Goal: Information Seeking & Learning: Learn about a topic

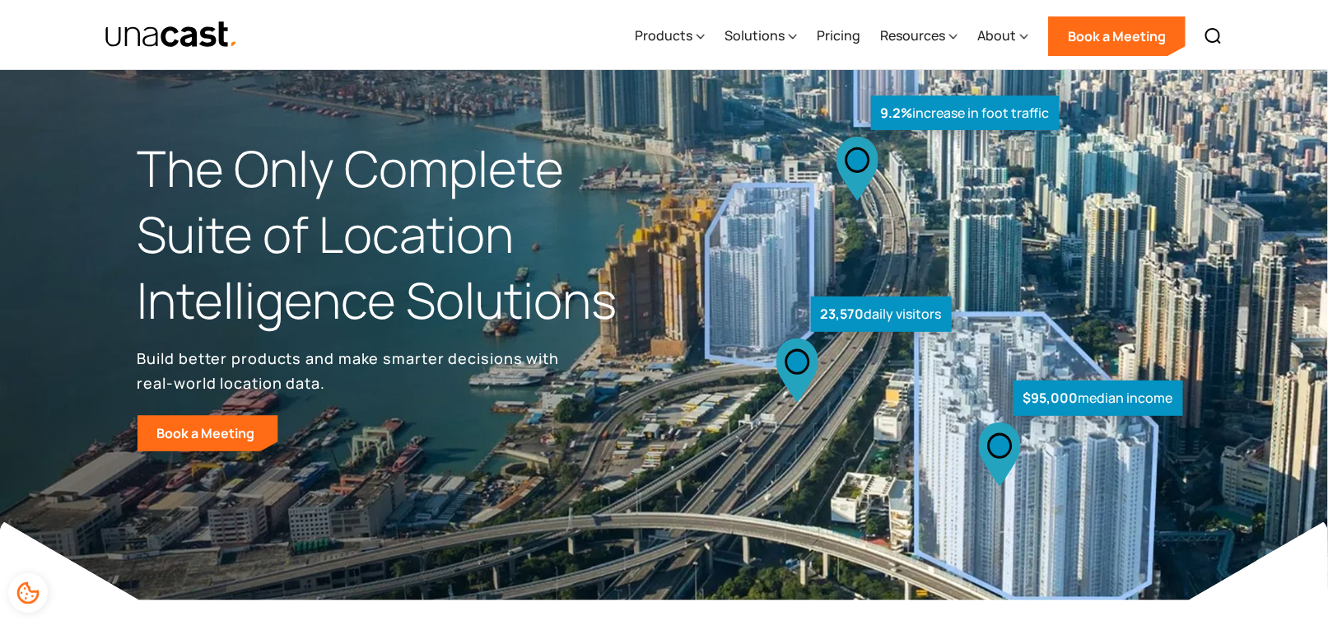
click at [261, 170] on h1 "The Only Complete Suite of Location Intelligence Solutions" at bounding box center [401, 234] width 527 height 197
click at [509, 554] on img at bounding box center [664, 300] width 1328 height 600
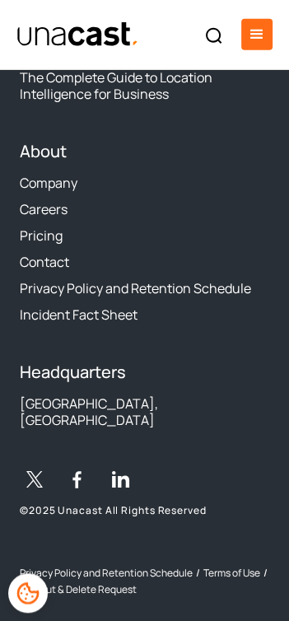
scroll to position [6981, 0]
